Goal: Task Accomplishment & Management: Complete application form

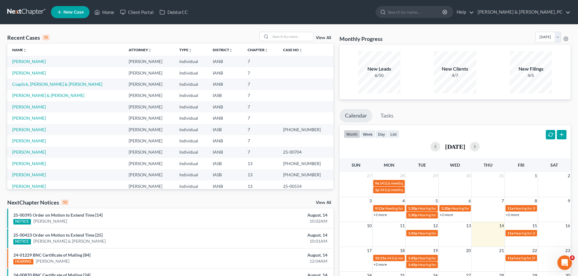
click at [76, 7] on link "New Case" at bounding box center [70, 12] width 39 height 12
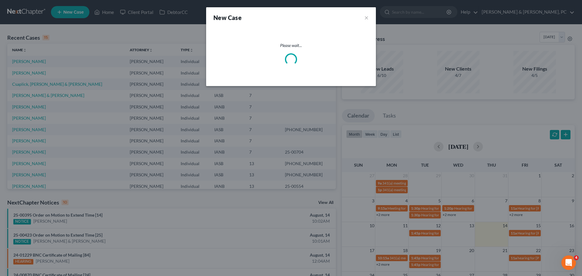
select select "29"
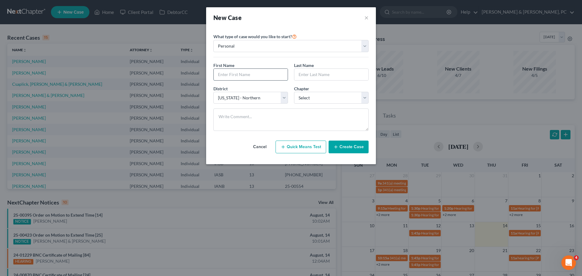
click at [250, 76] on input "text" at bounding box center [251, 75] width 74 height 12
type input "[PERSON_NAME]"
click at [308, 94] on select "Select 7 11 12 13" at bounding box center [331, 98] width 75 height 12
select select "0"
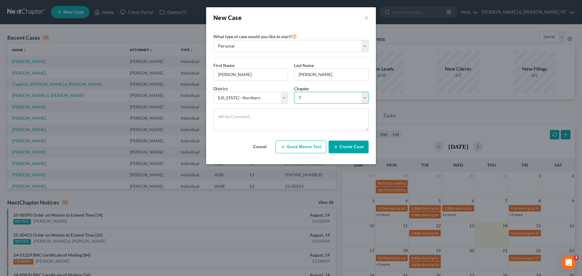
click at [294, 92] on select "Select 7 11 12 13" at bounding box center [331, 98] width 75 height 12
click at [358, 148] on button "Create Case" at bounding box center [349, 147] width 40 height 13
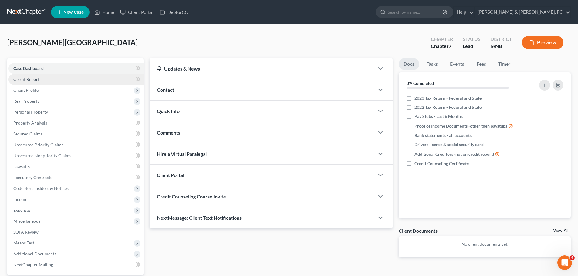
click at [52, 79] on link "Credit Report" at bounding box center [75, 79] width 135 height 11
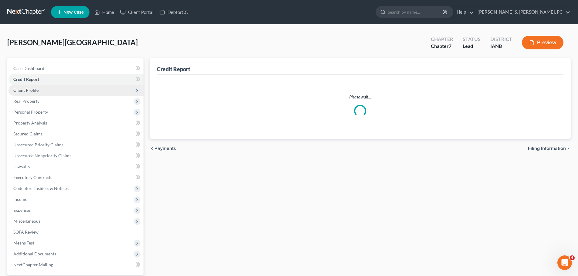
click at [51, 87] on span "Client Profile" at bounding box center [75, 90] width 135 height 11
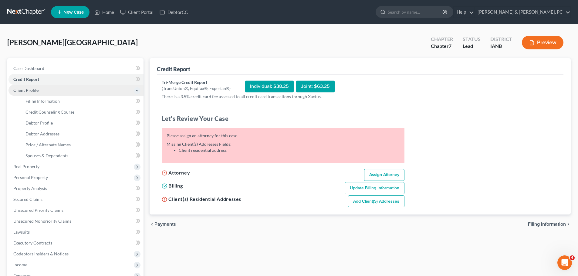
click at [56, 86] on span "Client Profile" at bounding box center [75, 90] width 135 height 11
click at [53, 88] on span "Client Profile" at bounding box center [75, 90] width 135 height 11
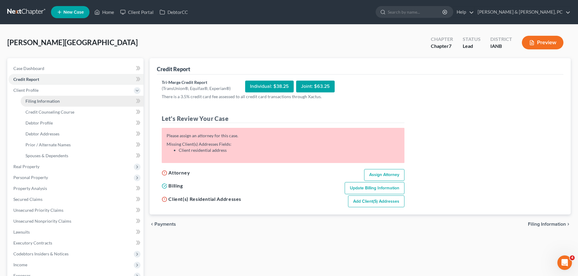
click at [49, 99] on span "Filing Information" at bounding box center [42, 101] width 34 height 5
select select "1"
select select "0"
select select "29"
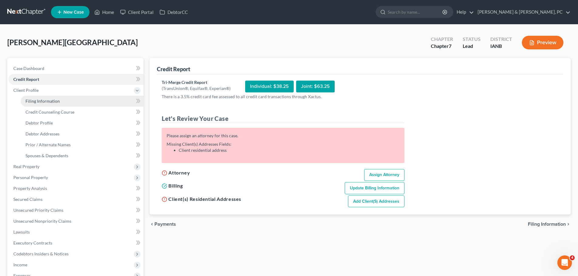
select select "16"
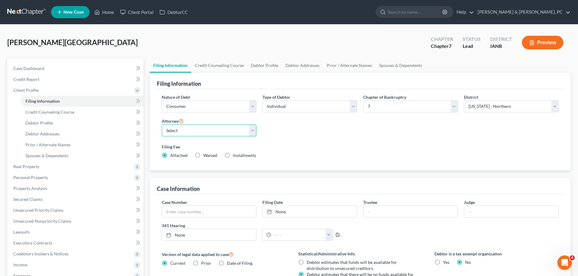
click at [210, 128] on select "Select [PERSON_NAME] - IASB [PERSON_NAME] - ILNB" at bounding box center [209, 131] width 95 height 12
select select "0"
click at [162, 125] on select "Select [PERSON_NAME] - IASB [PERSON_NAME] - ILNB" at bounding box center [209, 131] width 95 height 12
click at [57, 122] on link "Debtor Profile" at bounding box center [82, 123] width 123 height 11
select select "0"
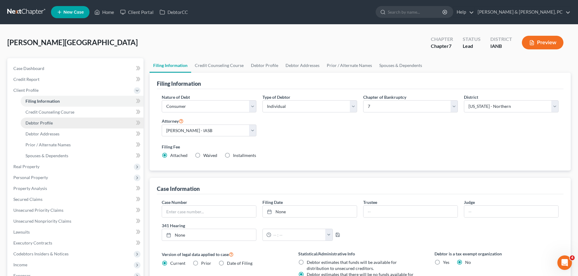
select select "0"
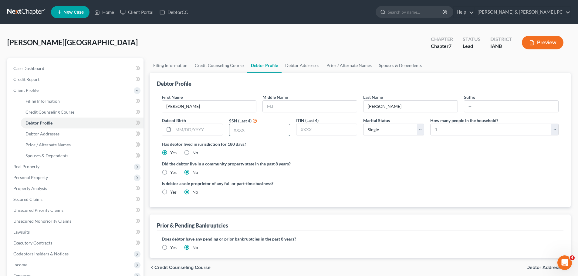
click at [244, 132] on input "text" at bounding box center [259, 130] width 60 height 12
paste input "2020"
type input "2020"
click at [207, 130] on input "text" at bounding box center [197, 130] width 49 height 12
type input "[DATE]"
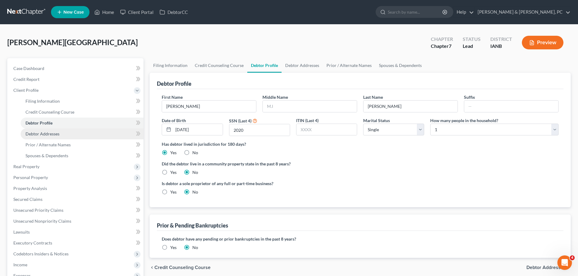
click at [57, 133] on span "Debtor Addresses" at bounding box center [42, 133] width 34 height 5
select select "0"
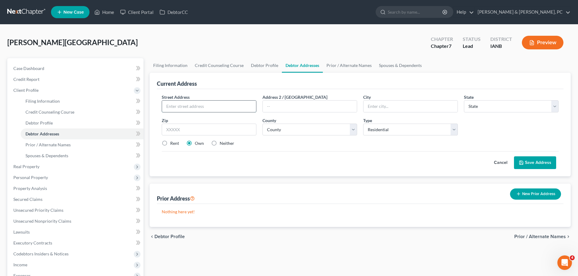
click at [200, 102] on input "text" at bounding box center [209, 107] width 94 height 12
paste input "[STREET_ADDRESS]"
type input "[STREET_ADDRESS]"
click at [379, 107] on input "text" at bounding box center [410, 107] width 94 height 12
type input "Boscobel"
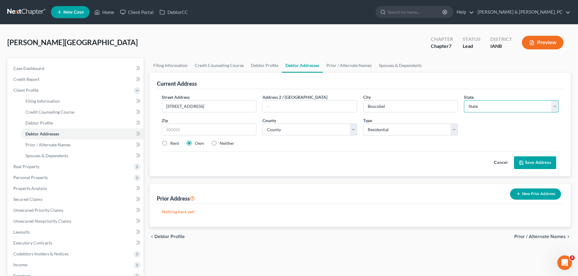
click at [525, 108] on select "State [US_STATE] AK AR AZ CA CO CT DE DC [GEOGRAPHIC_DATA] [GEOGRAPHIC_DATA] GU…" at bounding box center [511, 106] width 95 height 12
select select "52"
click at [464, 100] on select "State [US_STATE] AK AR AZ CA CO CT DE DC [GEOGRAPHIC_DATA] [GEOGRAPHIC_DATA] GU…" at bounding box center [511, 106] width 95 height 12
click at [225, 129] on input "text" at bounding box center [209, 130] width 95 height 12
type input "53805"
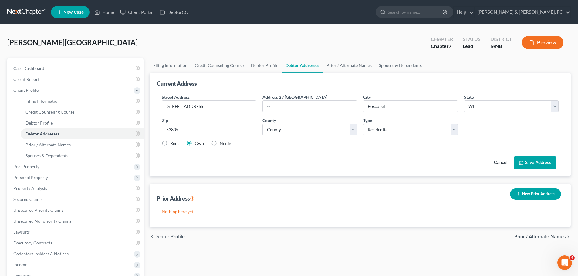
click at [529, 162] on button "Save Address" at bounding box center [535, 162] width 42 height 13
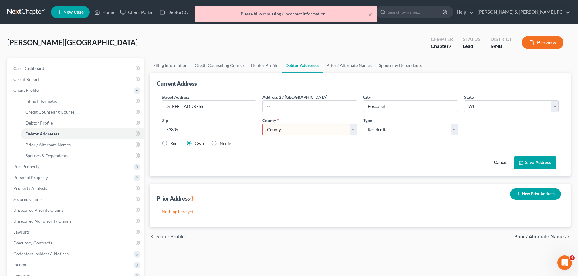
click at [317, 128] on select "County [GEOGRAPHIC_DATA] [GEOGRAPHIC_DATA] [GEOGRAPHIC_DATA] [GEOGRAPHIC_DATA] …" at bounding box center [309, 130] width 95 height 12
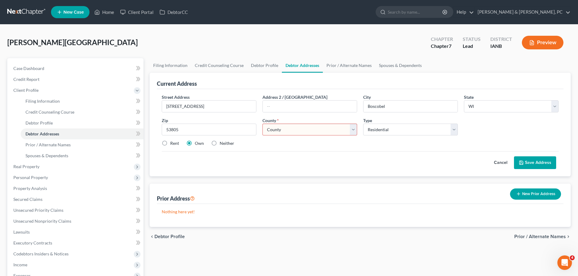
select select "21"
click at [262, 124] on select "County [GEOGRAPHIC_DATA] [GEOGRAPHIC_DATA] [GEOGRAPHIC_DATA] [GEOGRAPHIC_DATA] …" at bounding box center [309, 130] width 95 height 12
click at [529, 164] on button "Save Address" at bounding box center [535, 162] width 42 height 13
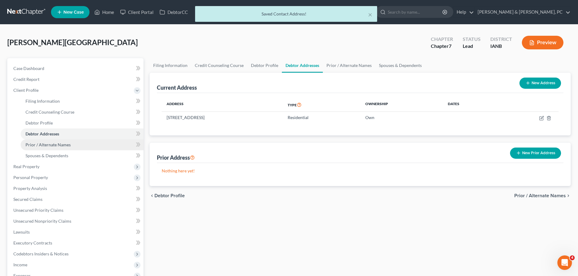
click at [58, 145] on span "Prior / Alternate Names" at bounding box center [47, 144] width 45 height 5
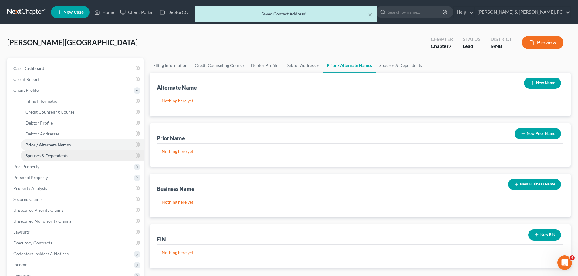
click at [54, 157] on span "Spouses & Dependents" at bounding box center [46, 155] width 43 height 5
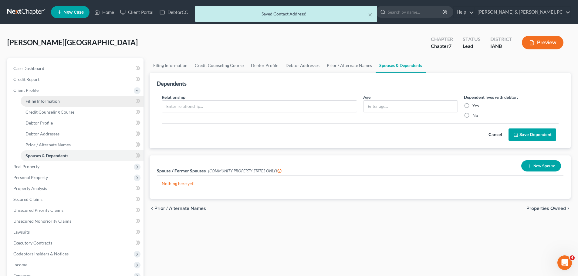
click at [52, 100] on span "Filing Information" at bounding box center [42, 101] width 34 height 5
select select "1"
select select "0"
select select "29"
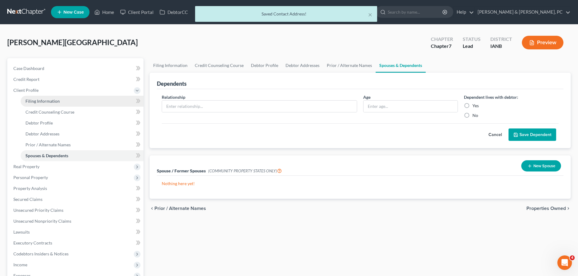
select select "0"
select select "16"
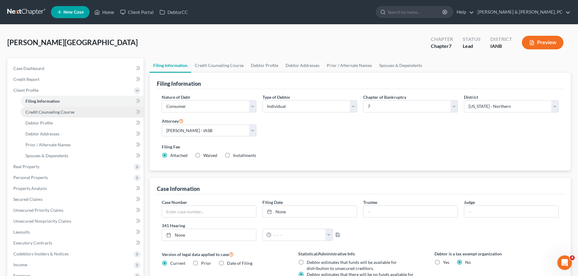
click at [53, 109] on link "Credit Counseling Course" at bounding box center [82, 112] width 123 height 11
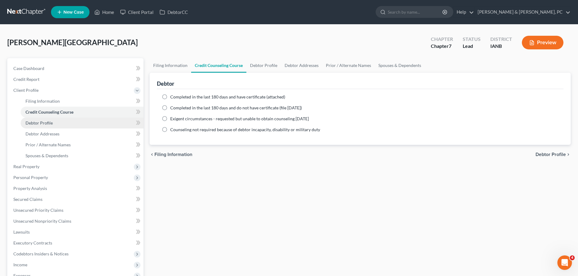
click at [49, 119] on link "Debtor Profile" at bounding box center [82, 123] width 123 height 11
select select "0"
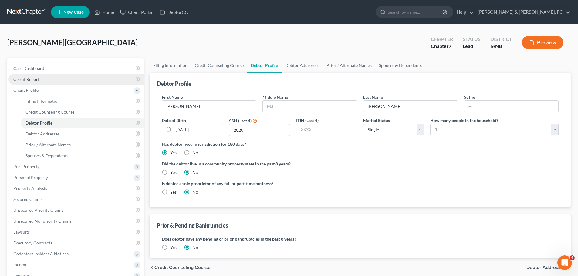
click at [58, 78] on link "Credit Report" at bounding box center [75, 79] width 135 height 11
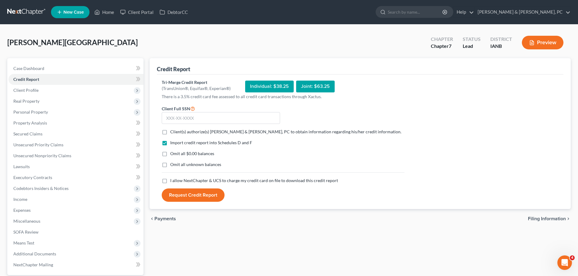
click at [188, 111] on label "Client Full SSN *" at bounding box center [178, 108] width 33 height 7
click at [182, 118] on input "text" at bounding box center [221, 118] width 118 height 12
paste input "394-86-2020"
type input "394-86-2020"
click at [180, 130] on span "Client(s) authorize(s) [PERSON_NAME] & [PERSON_NAME], PC to obtain information …" at bounding box center [285, 131] width 231 height 5
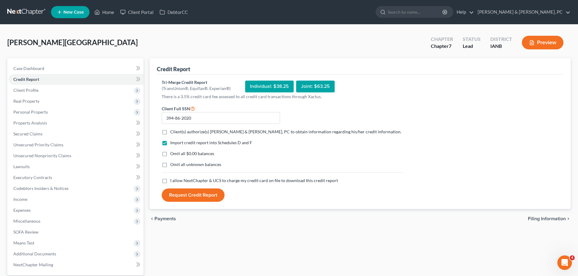
click at [177, 130] on input "Client(s) authorize(s) [PERSON_NAME] & [PERSON_NAME], PC to obtain information …" at bounding box center [175, 131] width 4 height 4
checkbox input "true"
click at [170, 155] on label "Omit all $0.00 balances" at bounding box center [192, 154] width 44 height 6
click at [173, 155] on input "Omit all $0.00 balances" at bounding box center [175, 153] width 4 height 4
checkbox input "true"
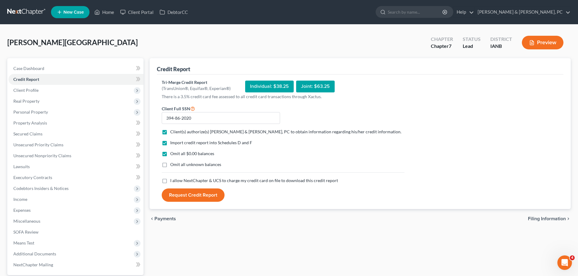
click at [170, 163] on label "Omit all unknown balances" at bounding box center [195, 165] width 51 height 6
click at [173, 163] on input "Omit all unknown balances" at bounding box center [175, 164] width 4 height 4
checkbox input "true"
click at [175, 181] on span "I allow NextChapter & UCS to charge my credit card on file to download this cre…" at bounding box center [254, 180] width 168 height 5
click at [175, 181] on input "I allow NextChapter & UCS to charge my credit card on file to download this cre…" at bounding box center [175, 180] width 4 height 4
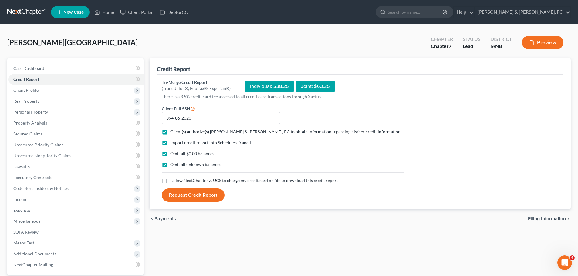
checkbox input "true"
click at [190, 197] on button "Request Credit Report" at bounding box center [193, 195] width 63 height 13
